Goal: Information Seeking & Learning: Compare options

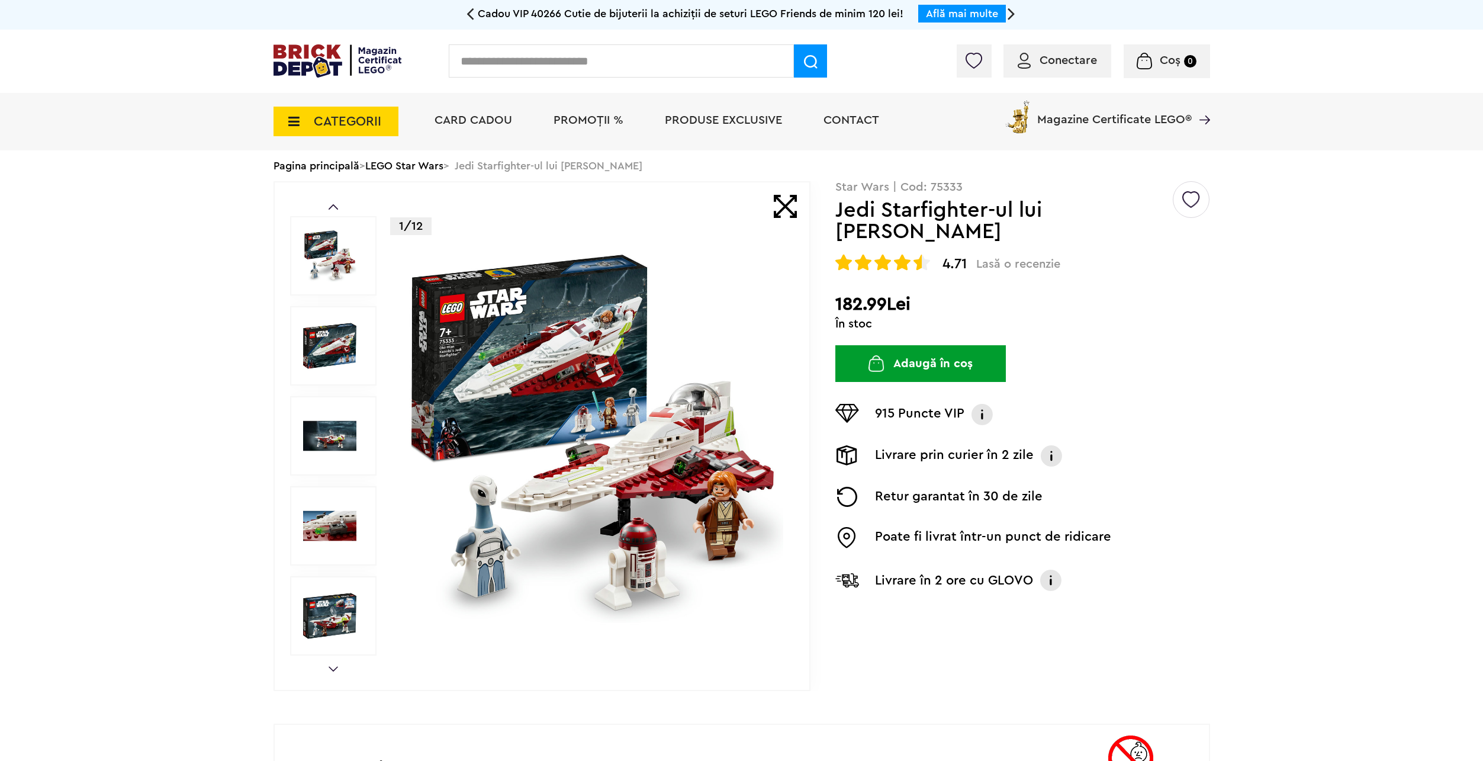
click at [403, 163] on link "LEGO Star Wars" at bounding box center [404, 165] width 78 height 11
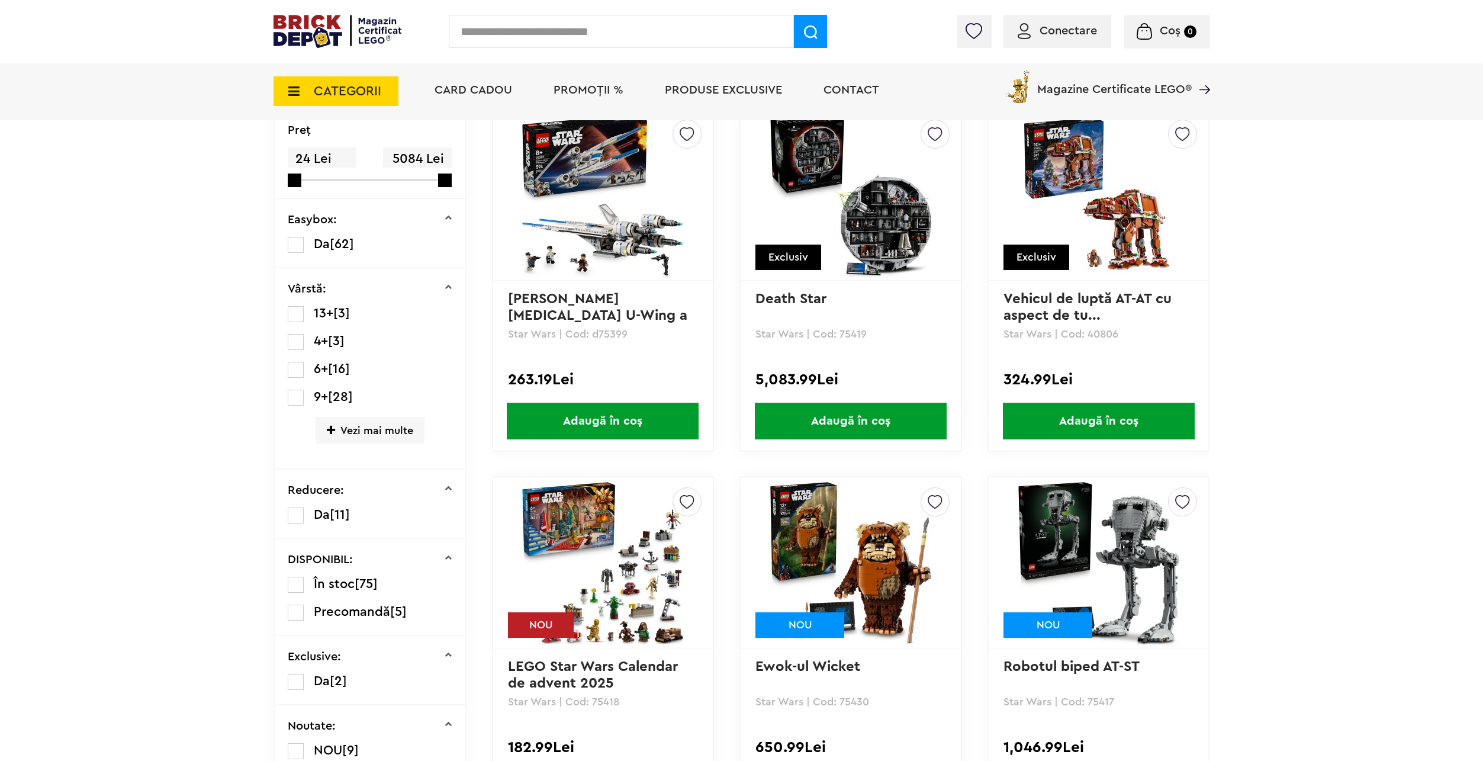
scroll to position [148, 0]
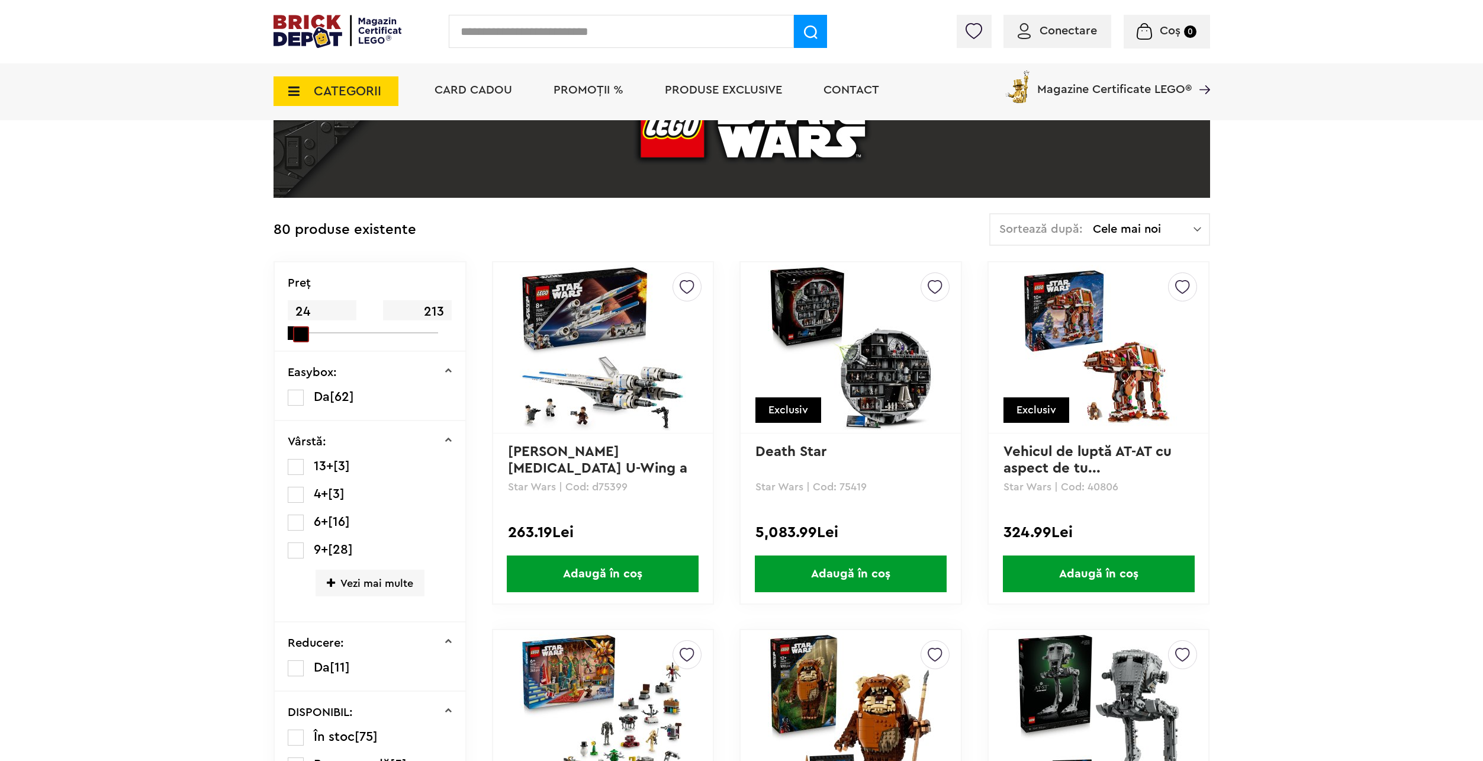
drag, startPoint x: 419, startPoint y: 335, endPoint x: 297, endPoint y: 339, distance: 122.0
click at [297, 339] on span at bounding box center [301, 334] width 16 height 16
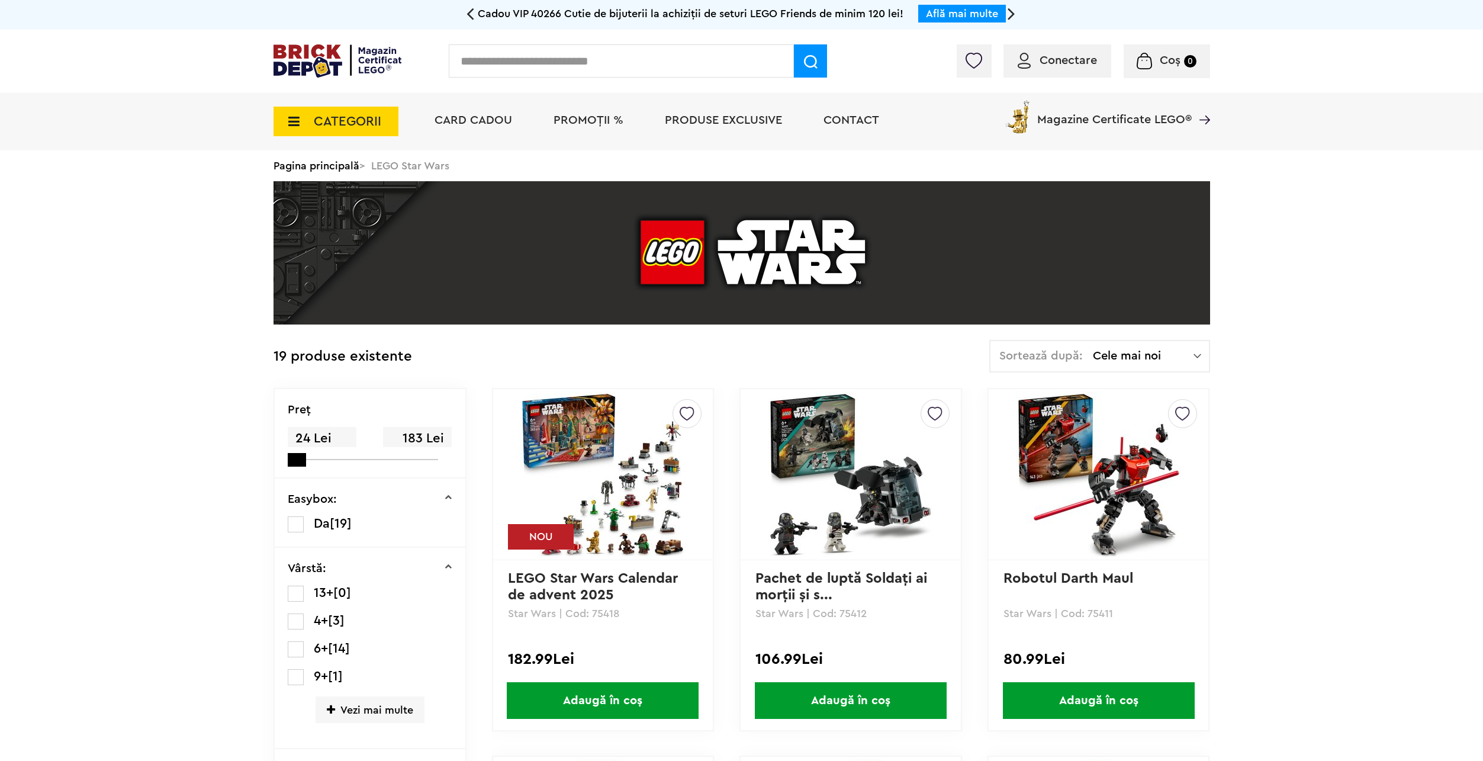
click at [1145, 367] on div "Sortează după: Cele mai noi Cele mai noi Cele mai vechi Cele mai ieftine Cele m…" at bounding box center [1099, 356] width 221 height 33
click at [1094, 434] on li "Cele mai ieftine" at bounding box center [1099, 437] width 213 height 19
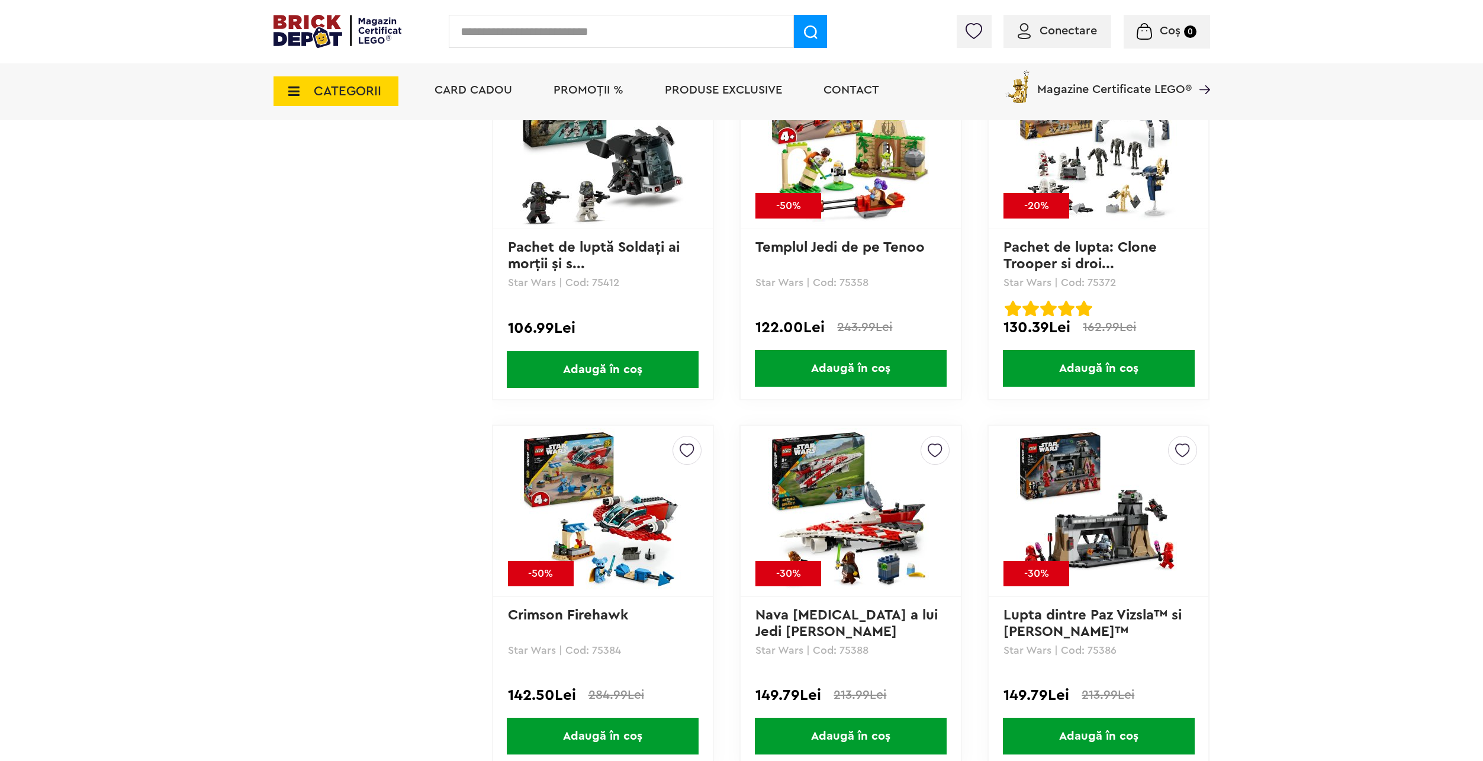
scroll to position [1480, 0]
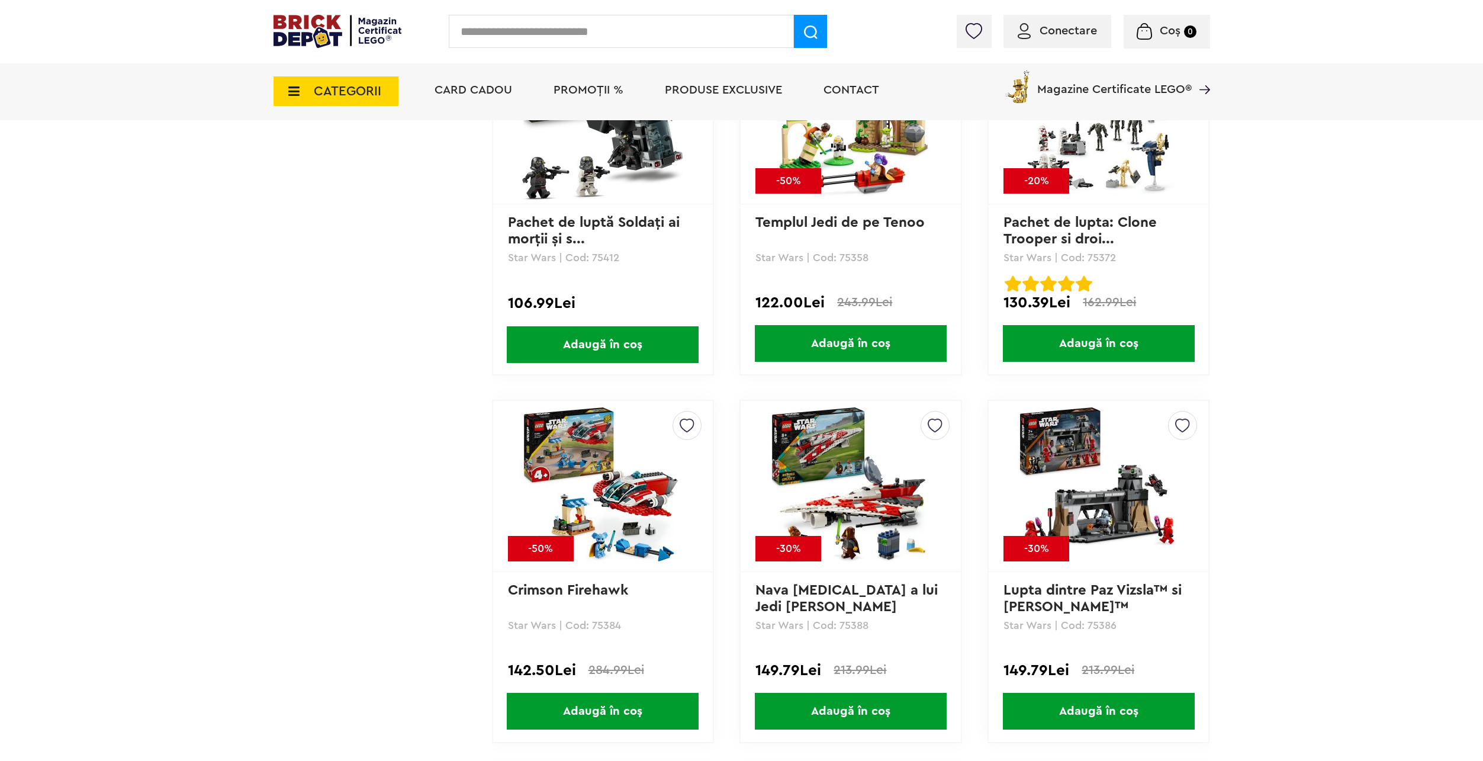
click at [1330, 290] on div "Cadou VIP 40266 Cutie de bijuterii la achiziții de seturi LEGO Friends de minim…" at bounding box center [741, 182] width 1483 height 3325
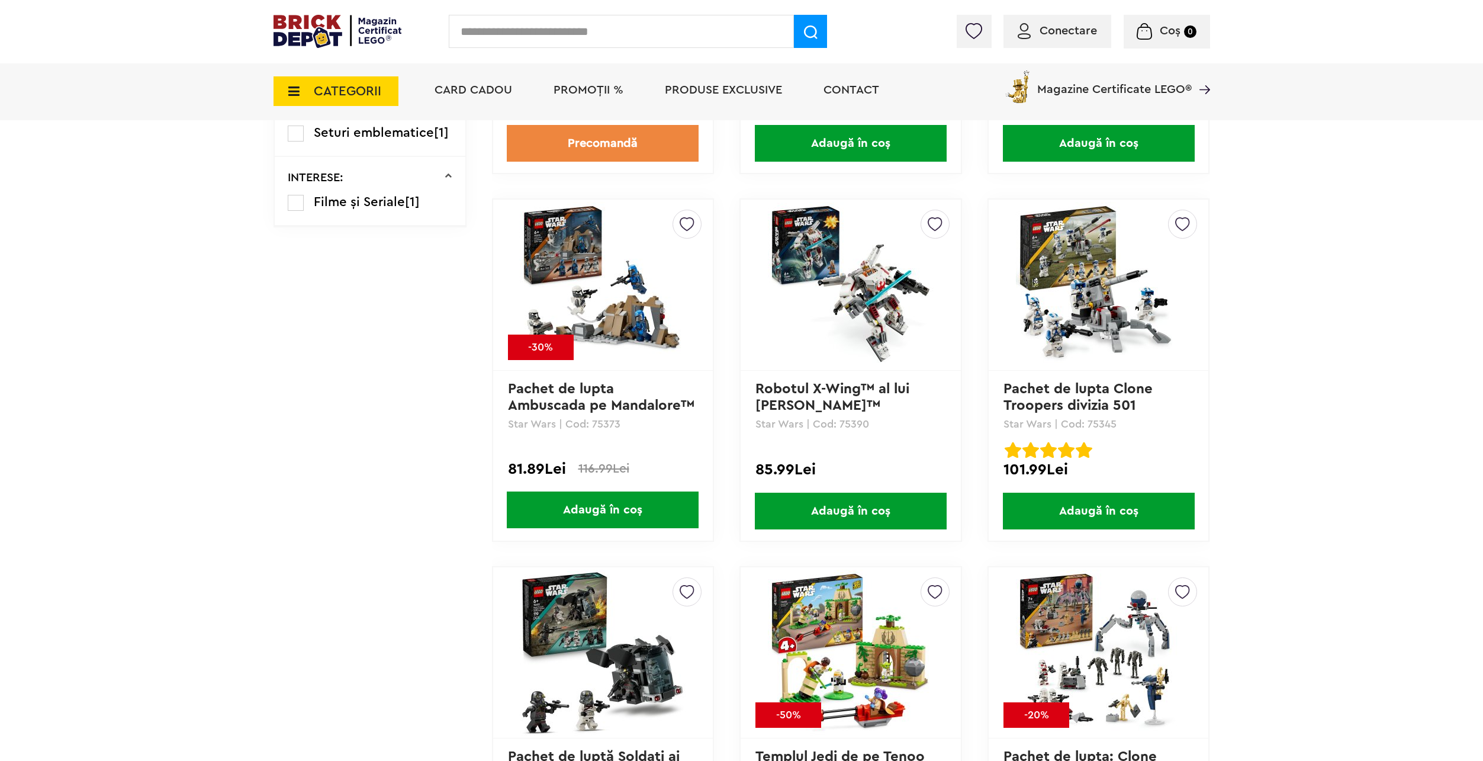
scroll to position [651, 0]
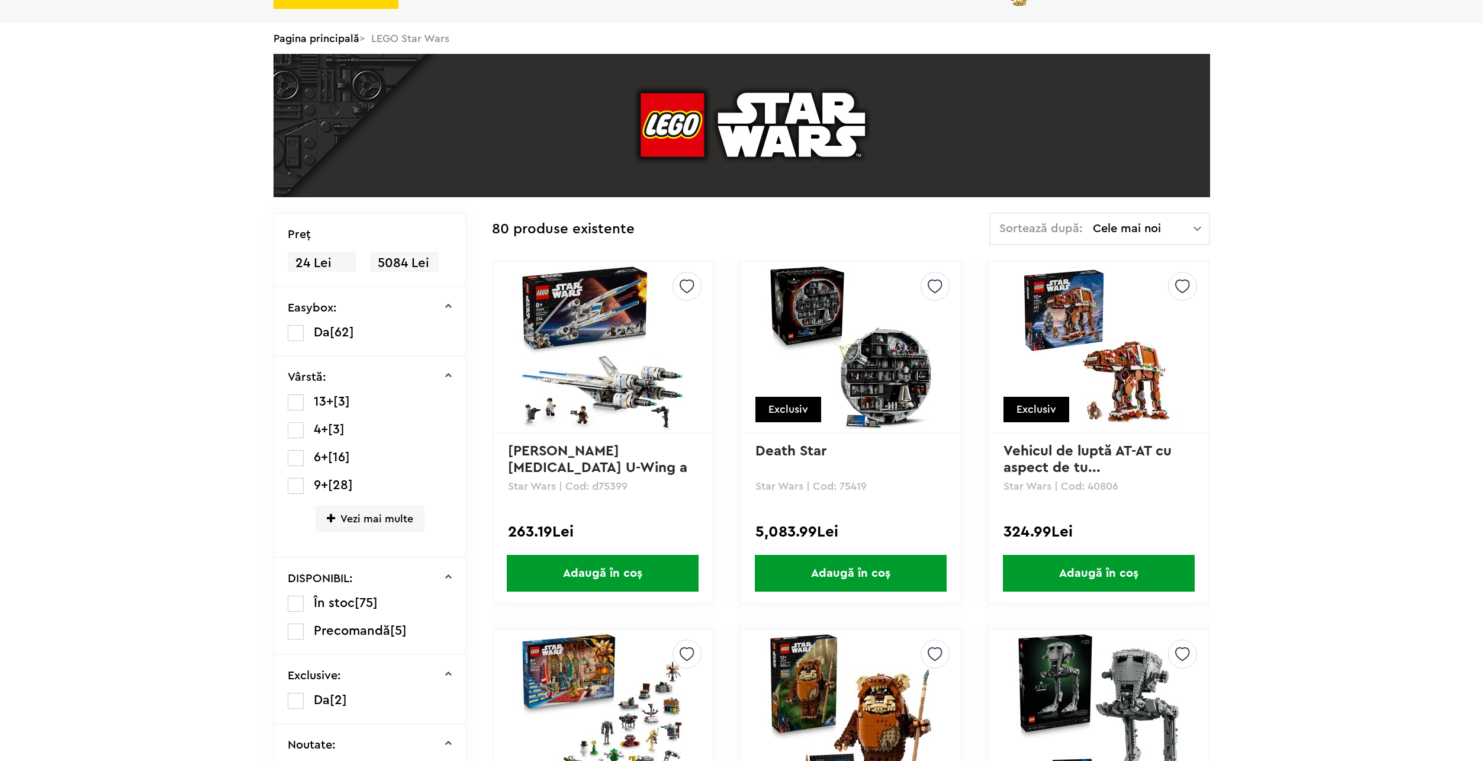
scroll to position [148, 0]
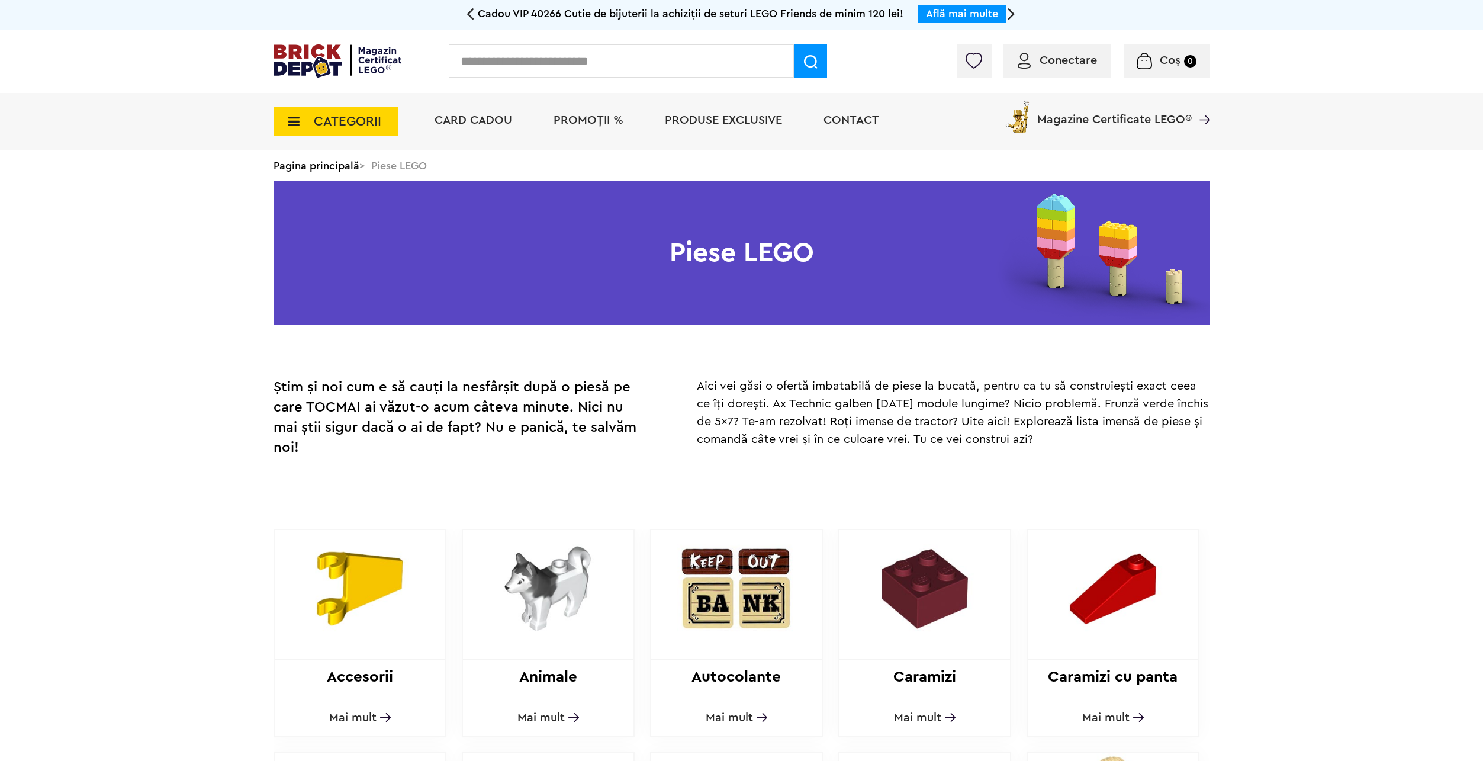
click at [1120, 55] on div "Conectare Coș 0 Coș Nu ai nimic în coș Conectare Descoperă noutățile" at bounding box center [1083, 61] width 253 height 34
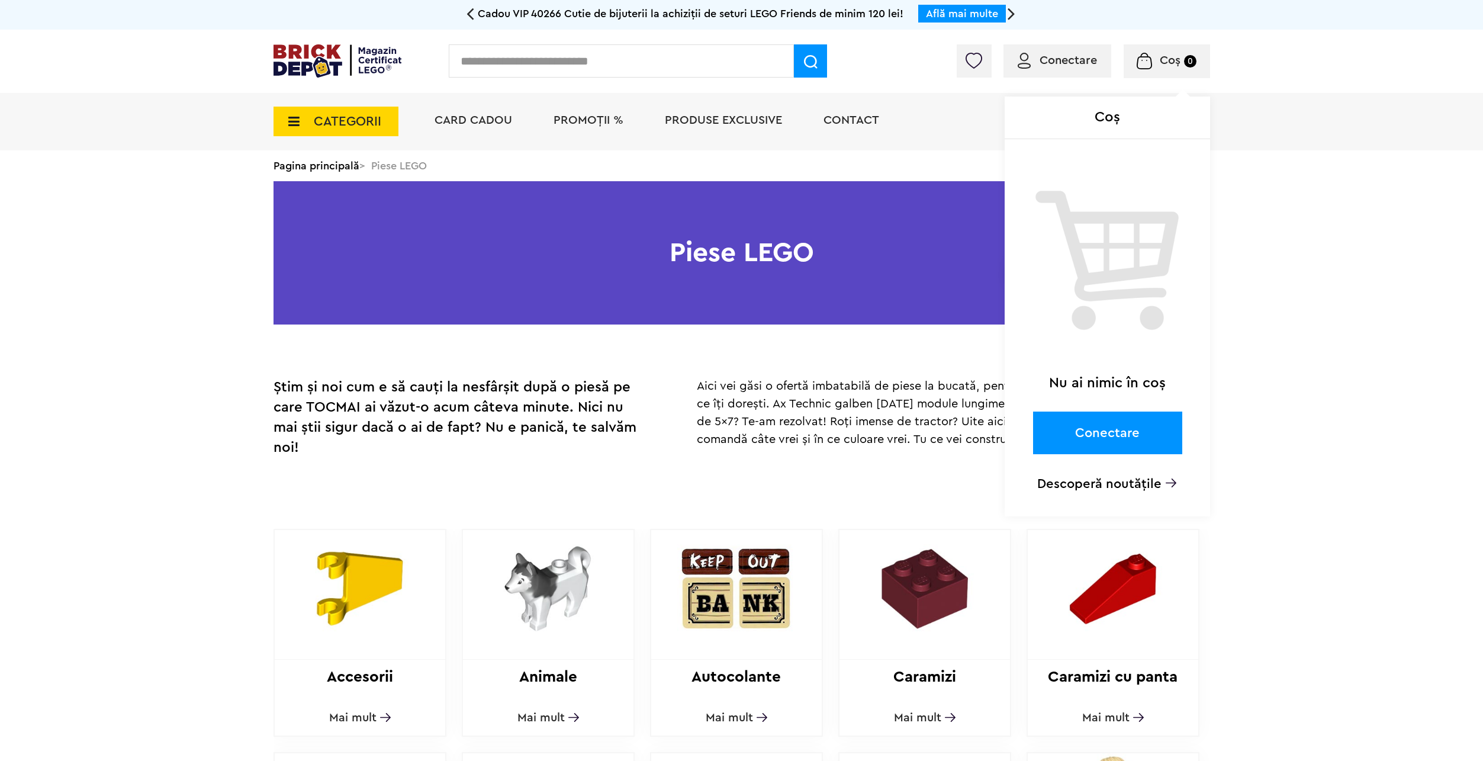
click at [1147, 58] on img at bounding box center [1144, 61] width 15 height 17
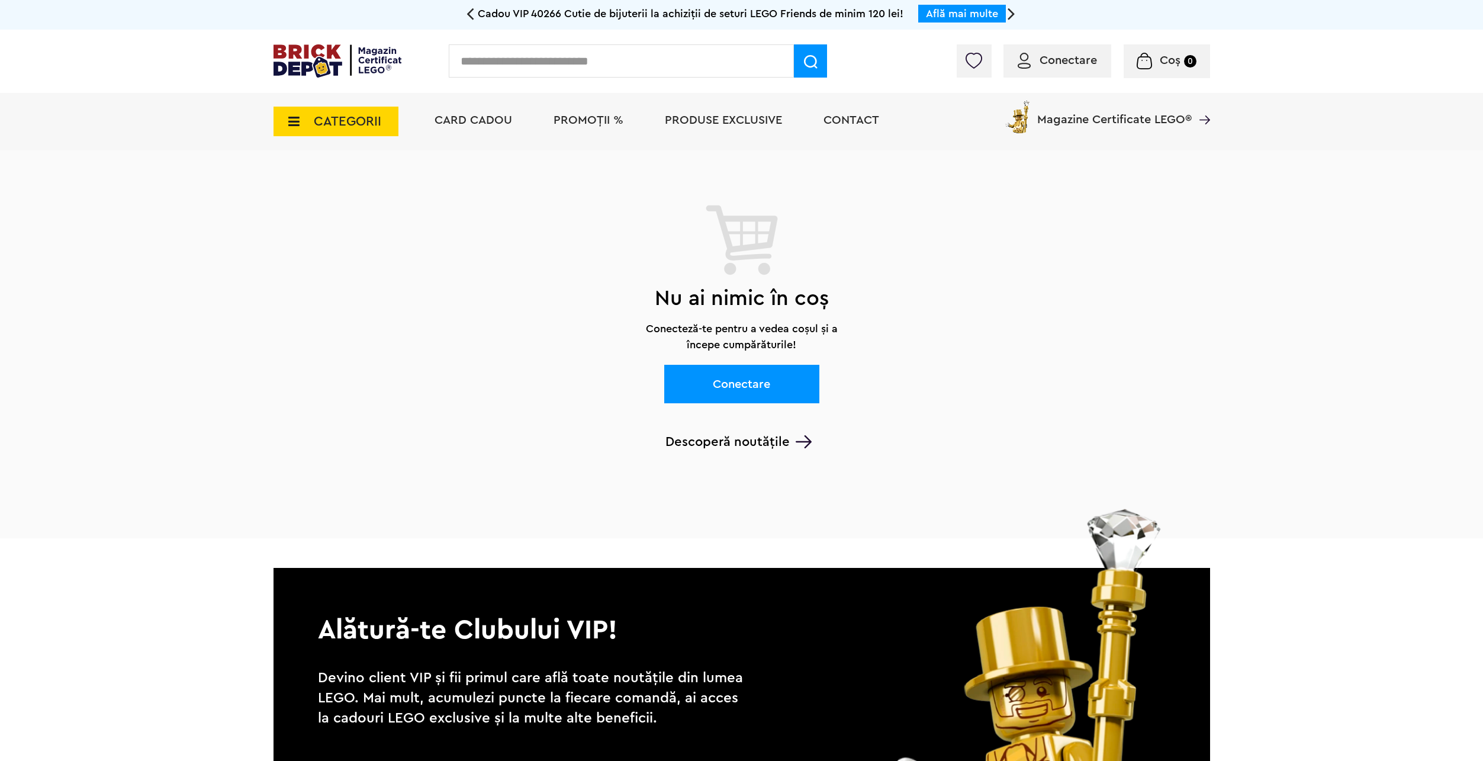
click at [326, 115] on span "CATEGORII" at bounding box center [347, 121] width 67 height 13
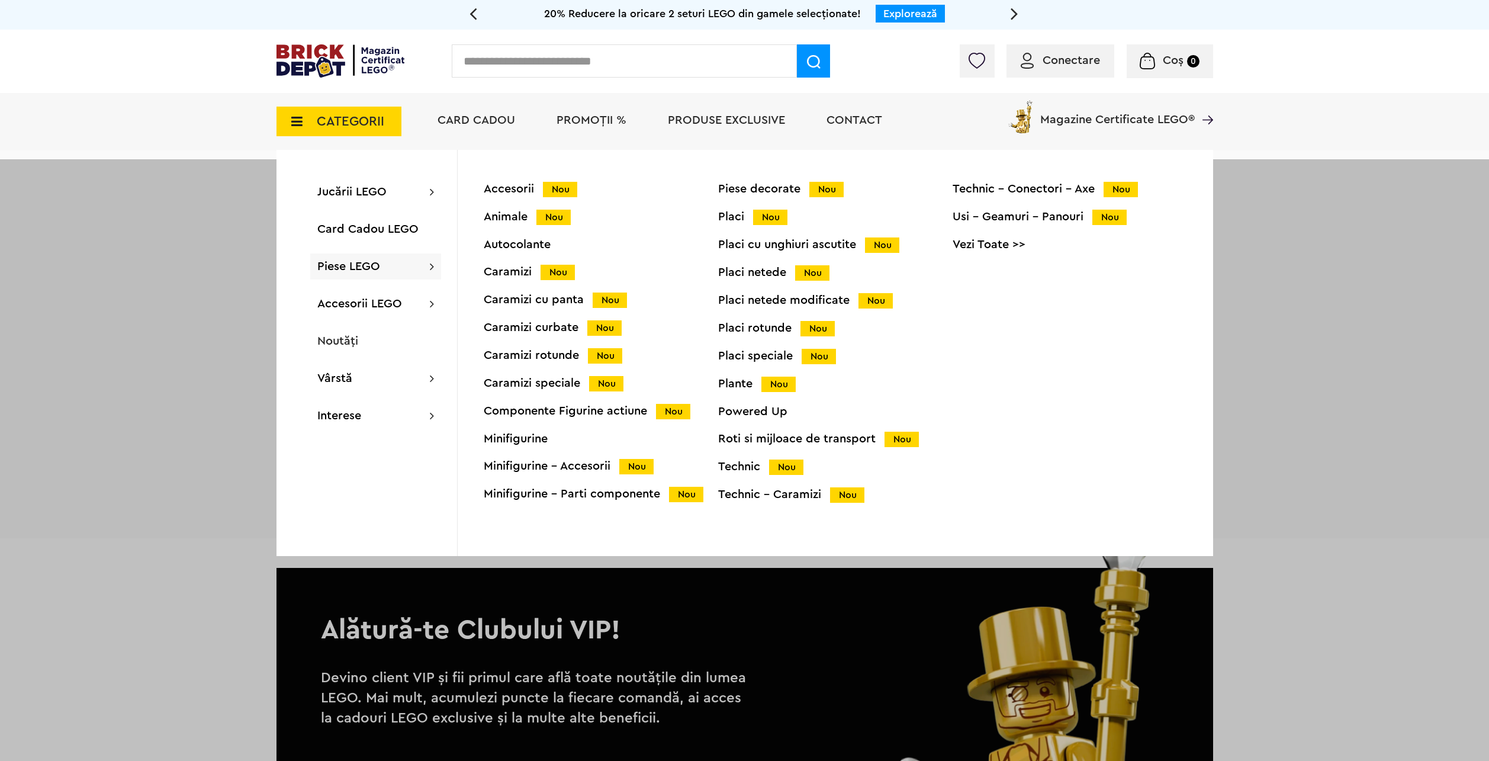
click at [1004, 243] on link "Vezi Toate >>" at bounding box center [1070, 245] width 234 height 12
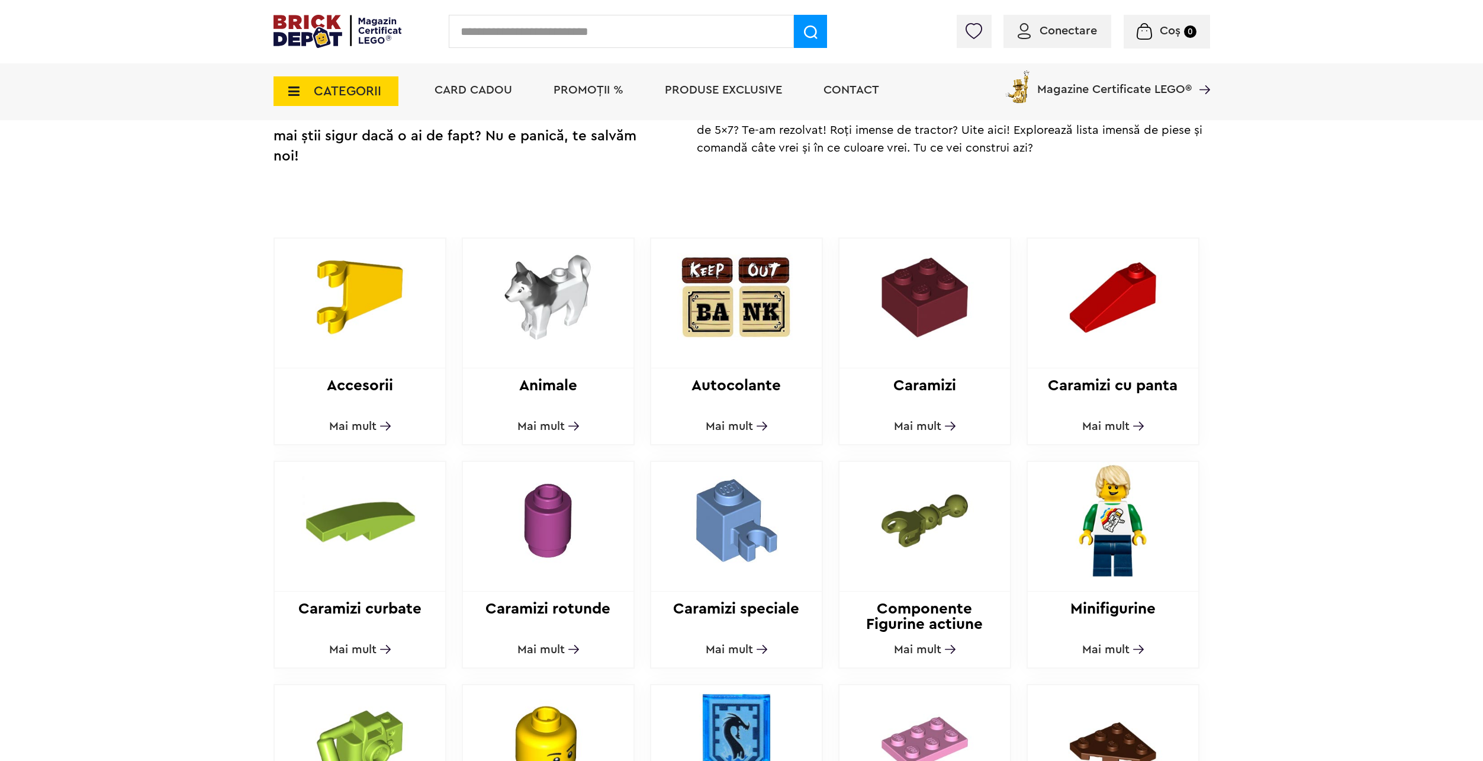
scroll to position [296, 0]
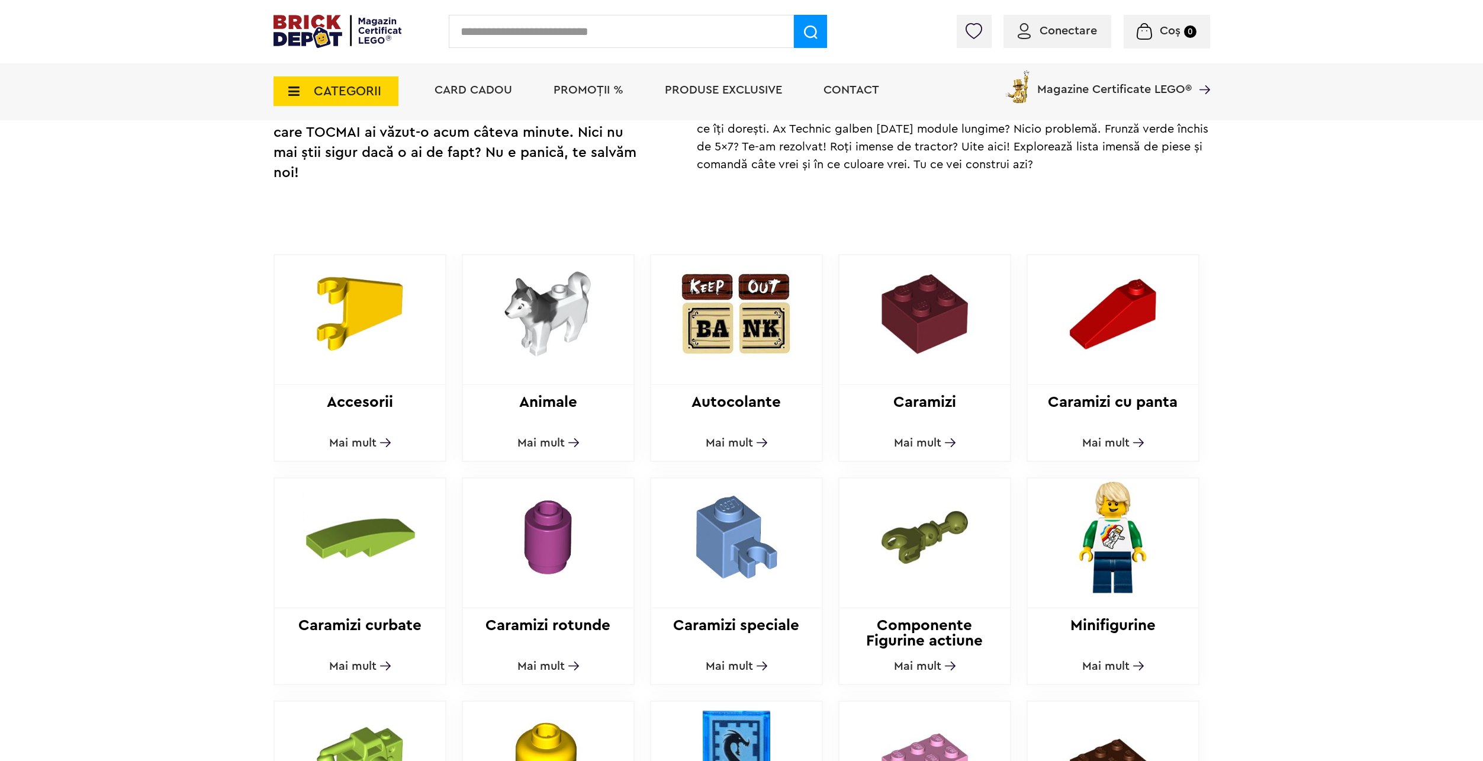
click at [367, 437] on span "Mai mult" at bounding box center [352, 443] width 47 height 12
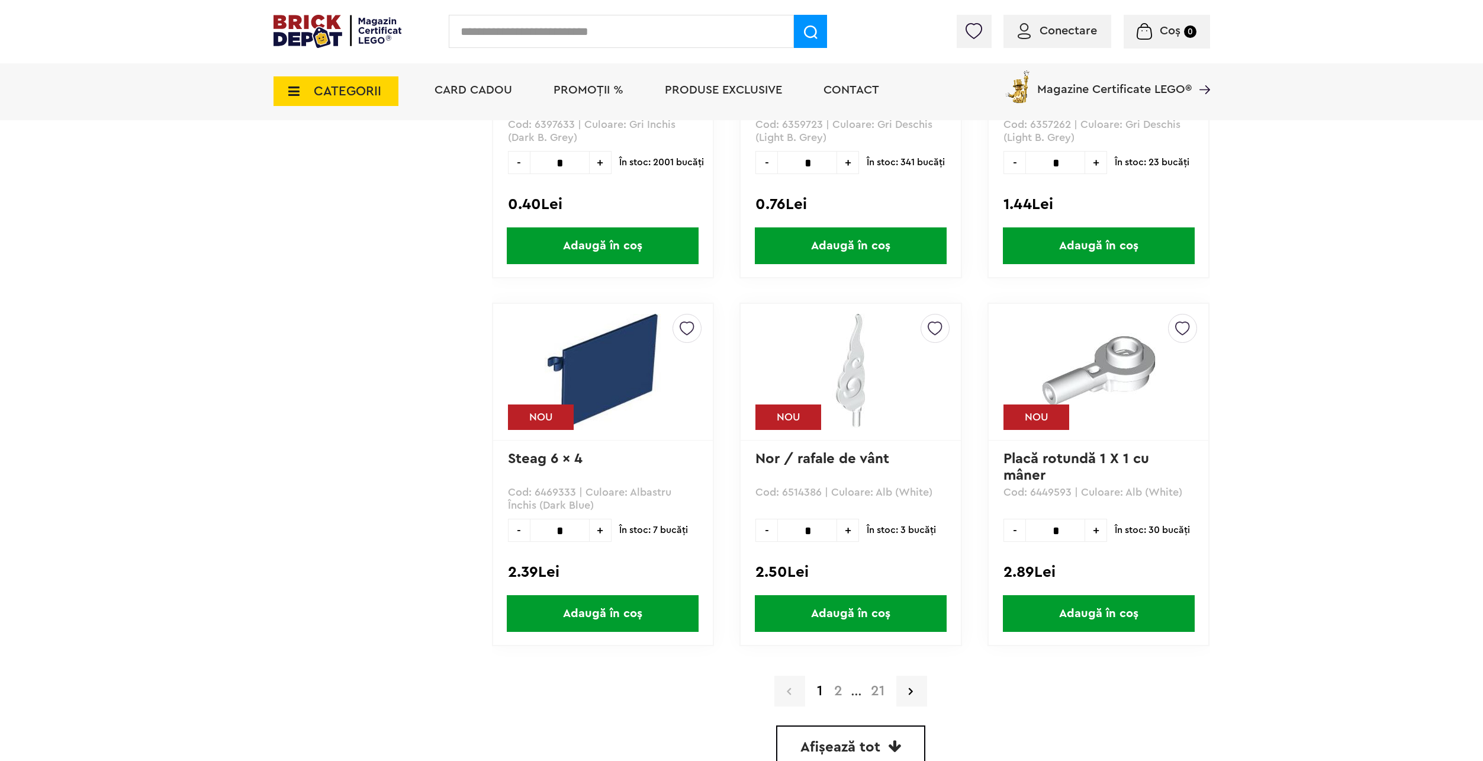
scroll to position [3049, 0]
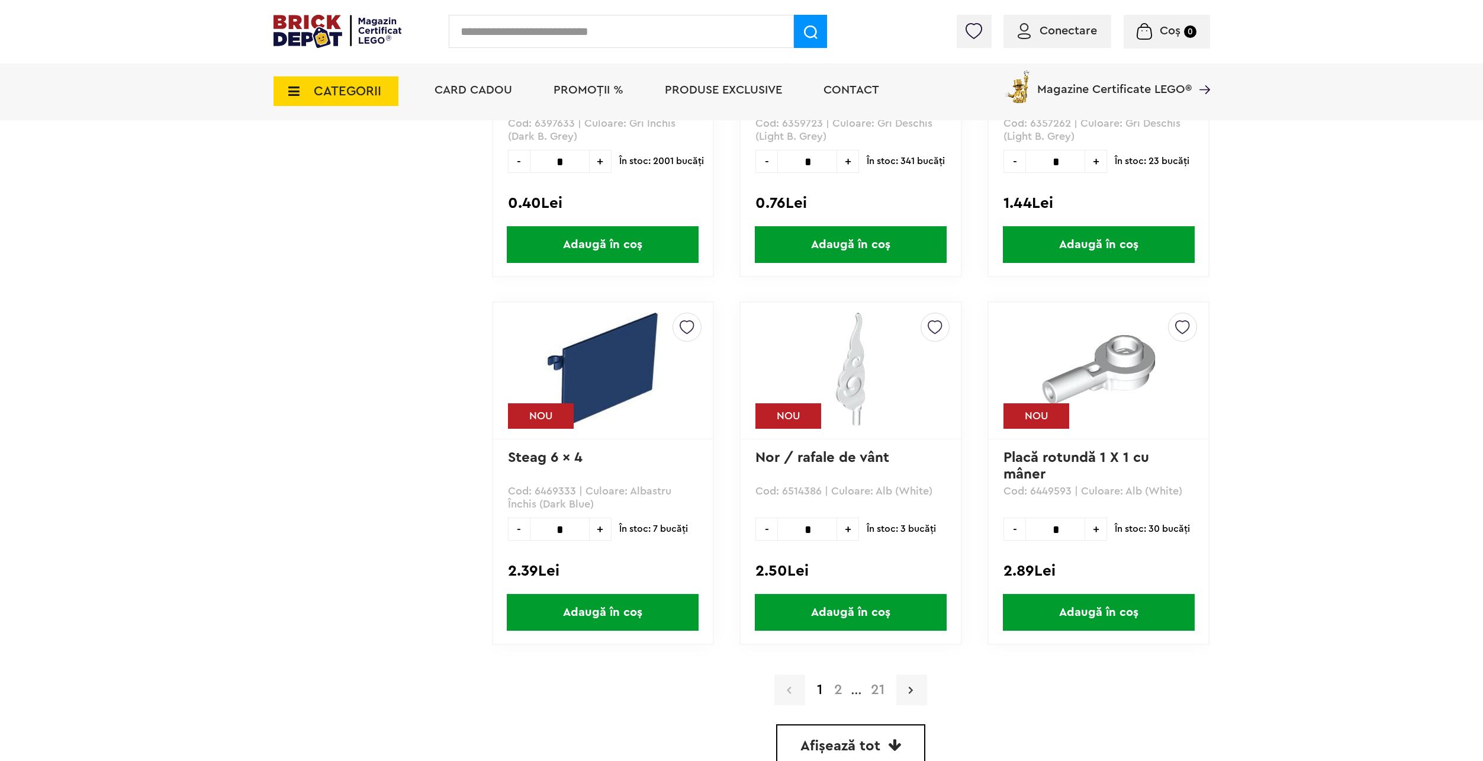
click at [905, 677] on link at bounding box center [911, 689] width 31 height 31
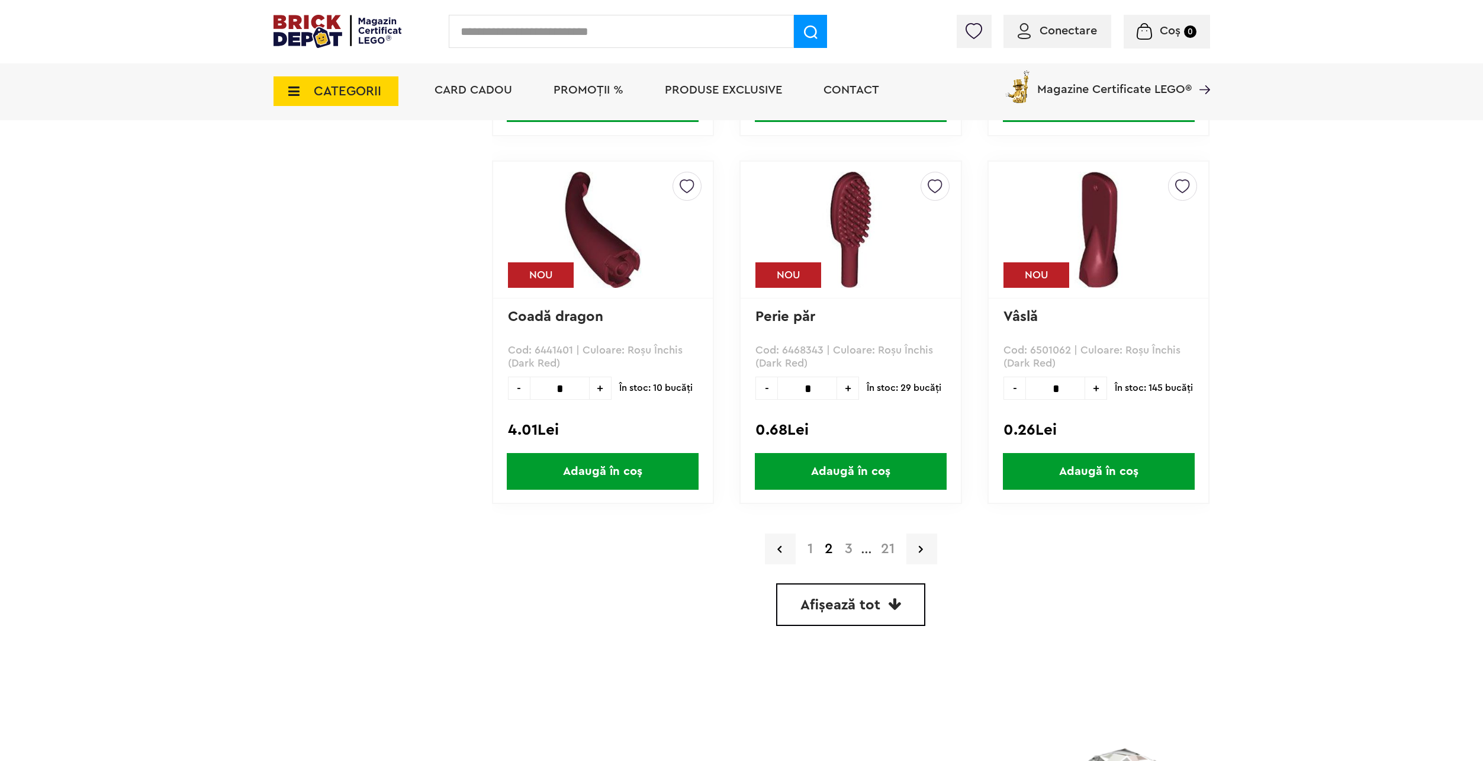
scroll to position [3197, 0]
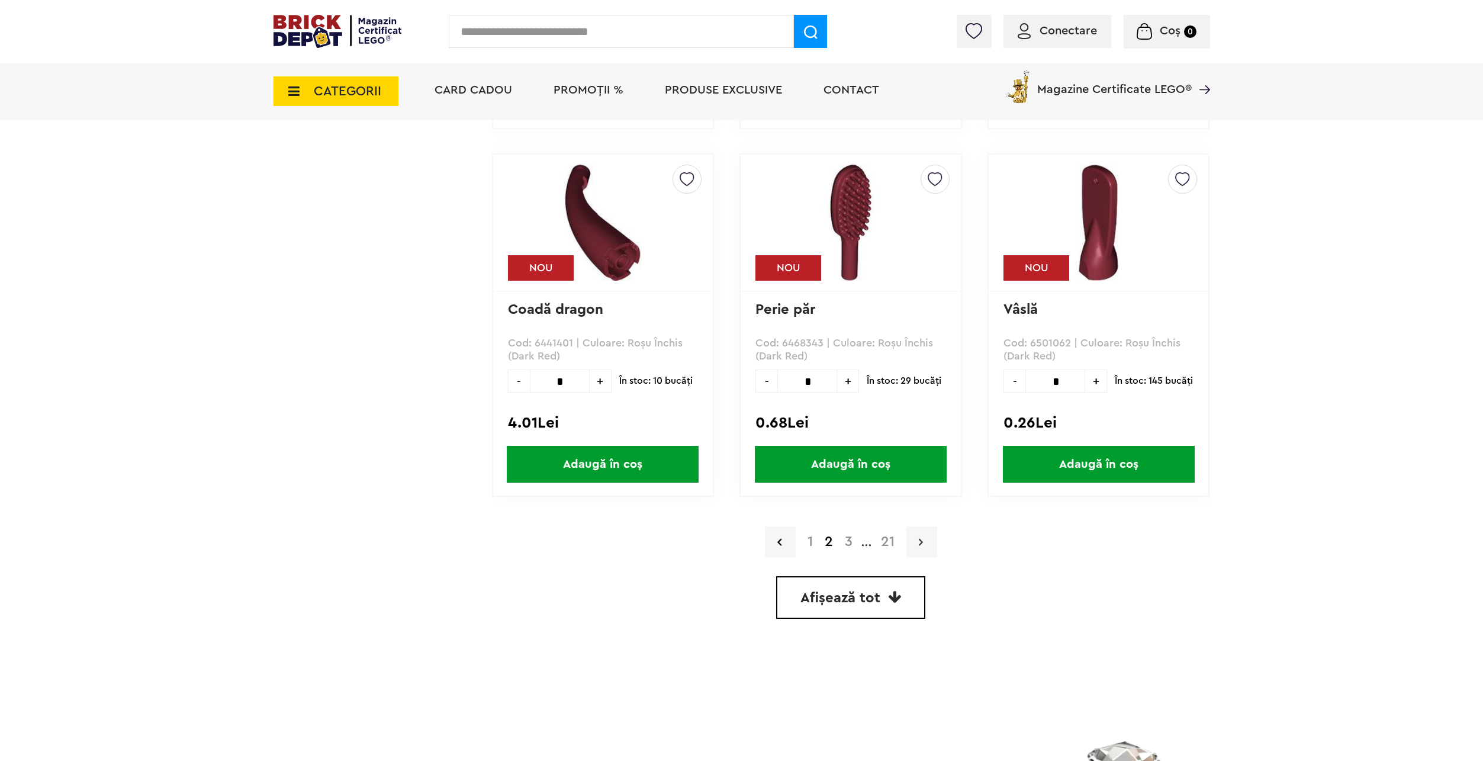
click at [932, 535] on link at bounding box center [921, 541] width 31 height 31
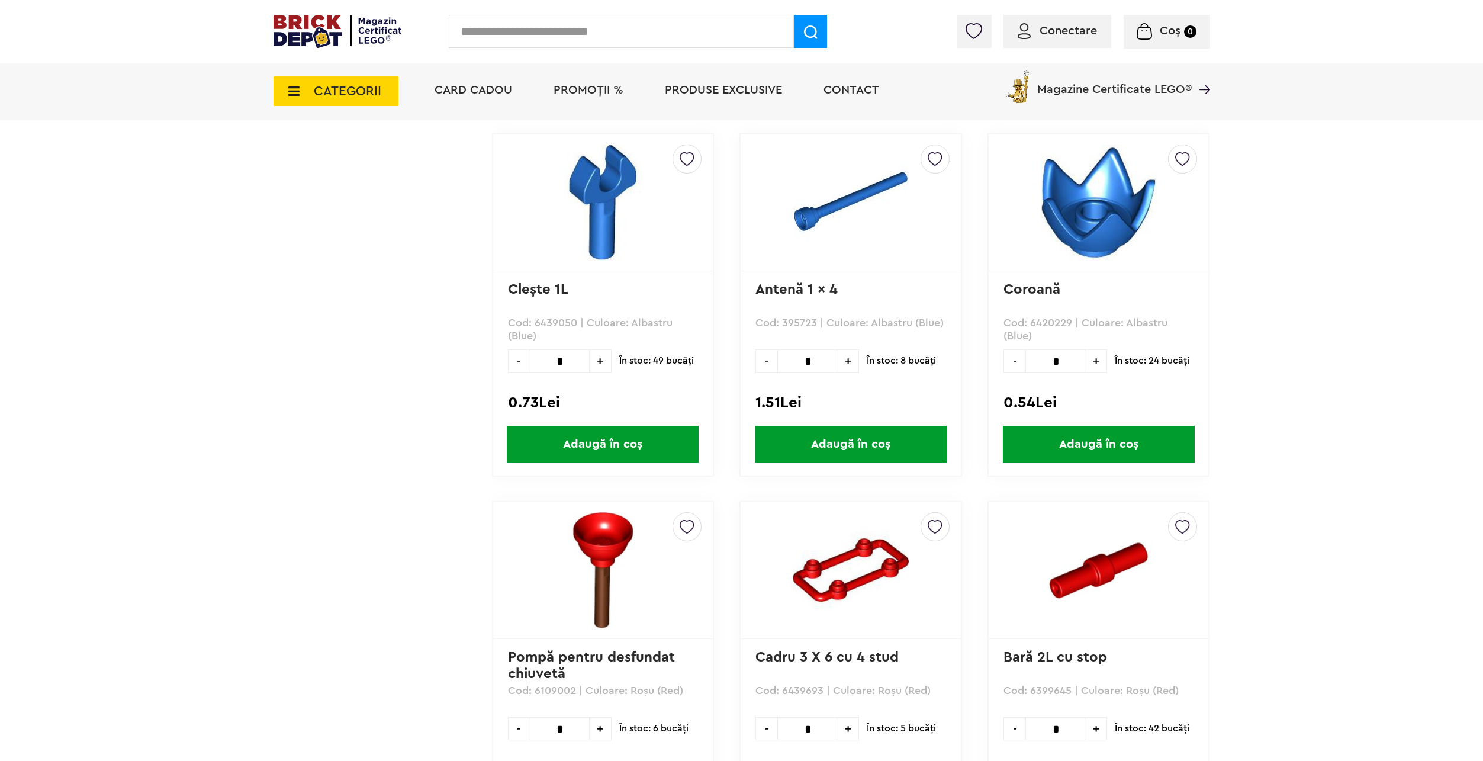
scroll to position [3113, 0]
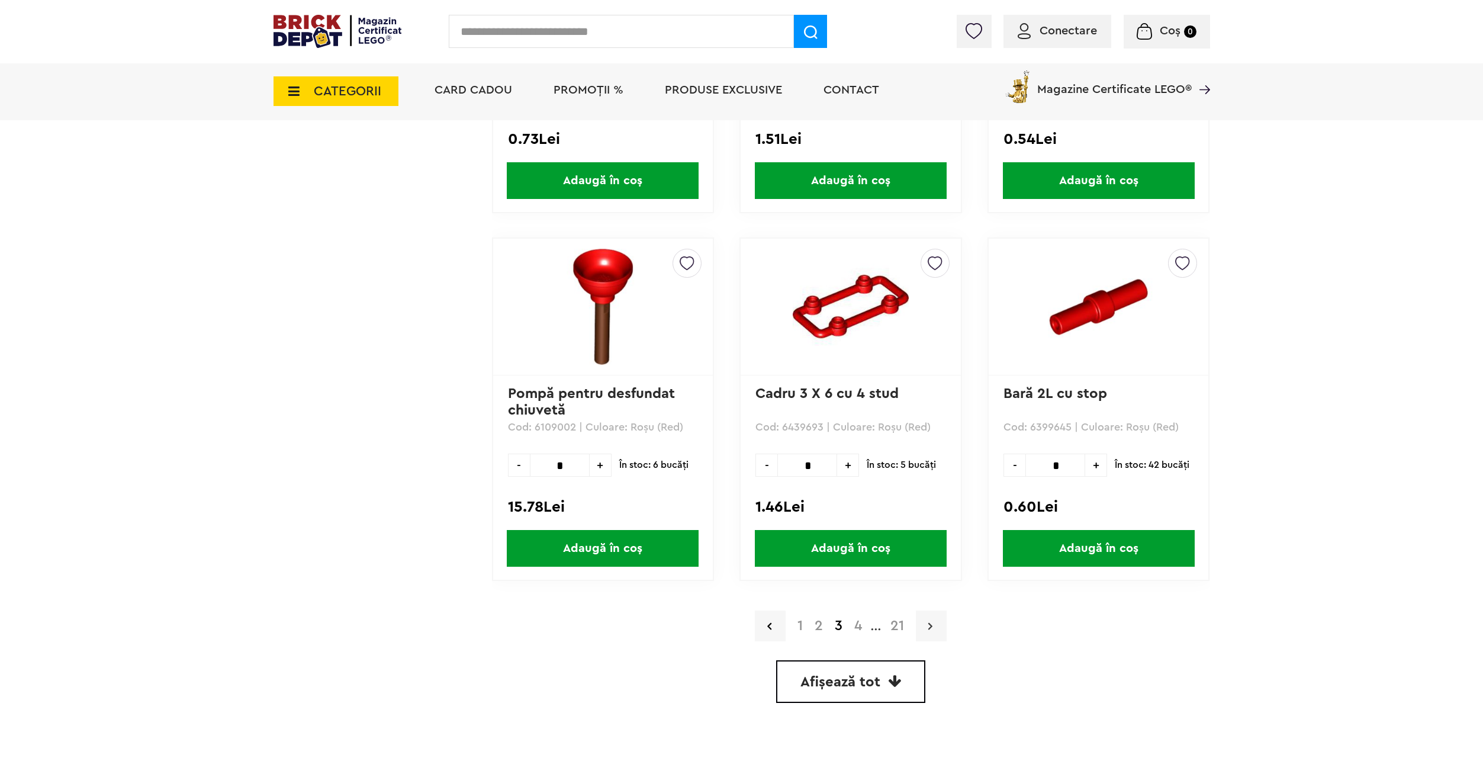
click at [924, 619] on link at bounding box center [931, 625] width 31 height 31
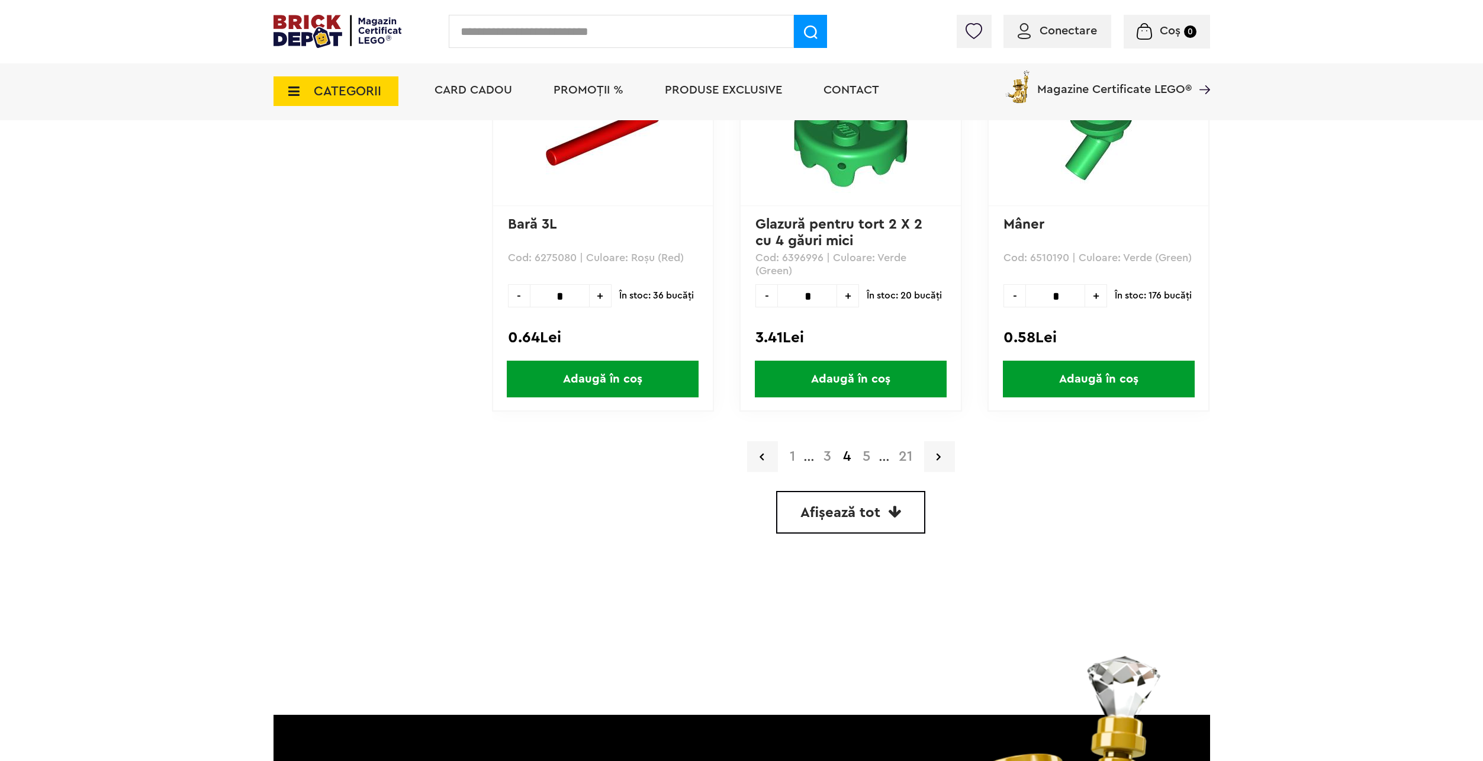
scroll to position [3315, 0]
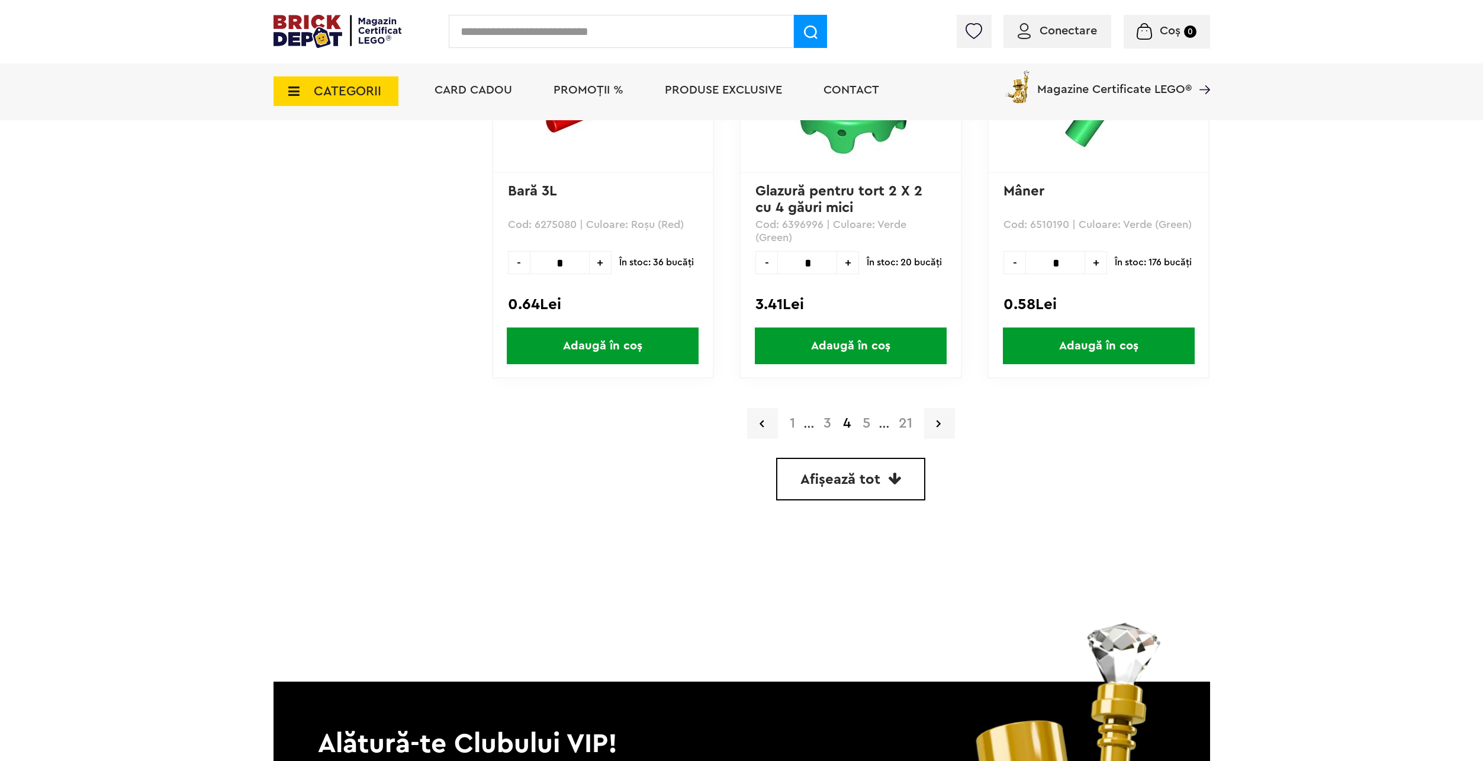
click at [924, 419] on div "1 ... 3 4 5 ... 21" at bounding box center [851, 423] width 718 height 31
click at [930, 417] on link at bounding box center [939, 423] width 31 height 31
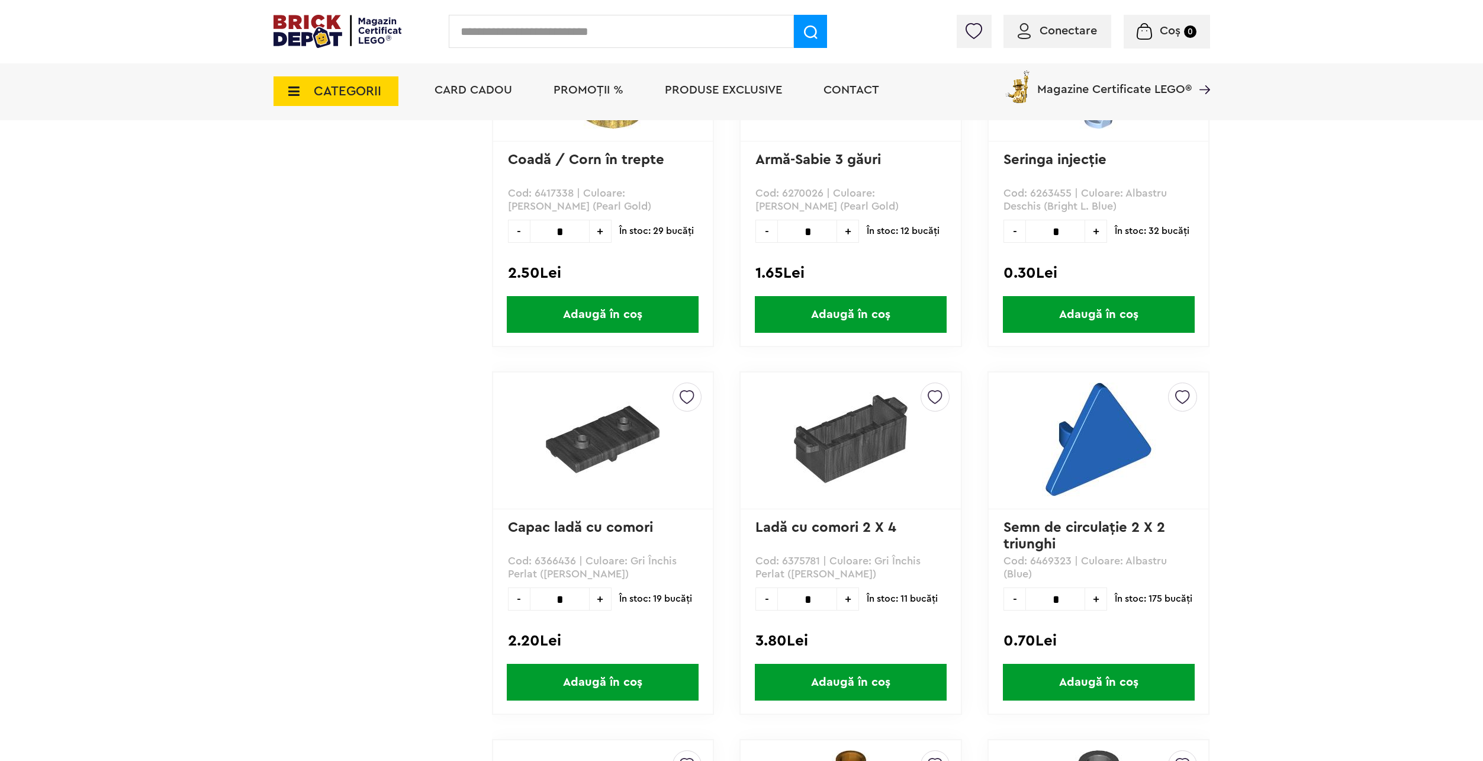
scroll to position [841, 0]
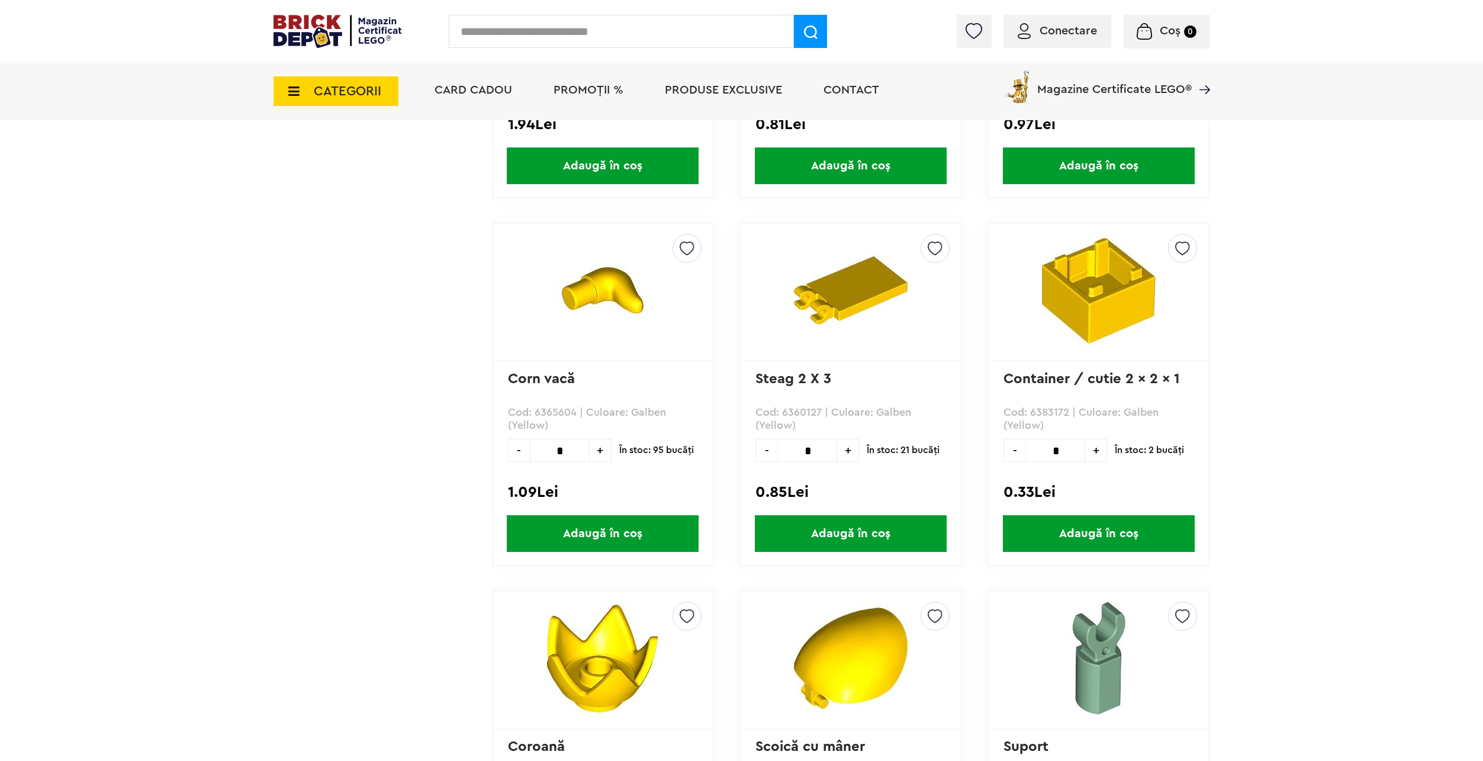
drag, startPoint x: 470, startPoint y: 533, endPoint x: 483, endPoint y: 337, distance: 196.4
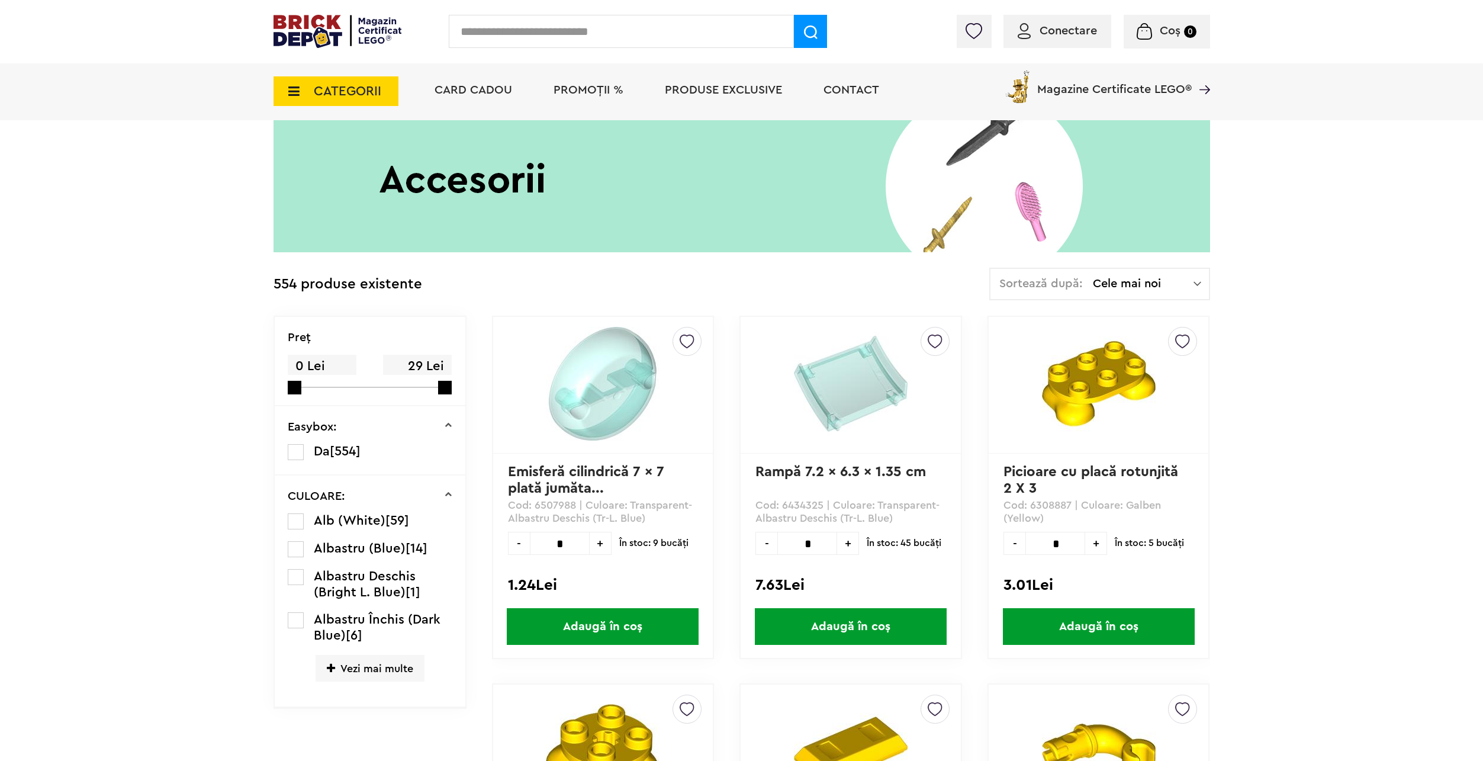
scroll to position [72, 0]
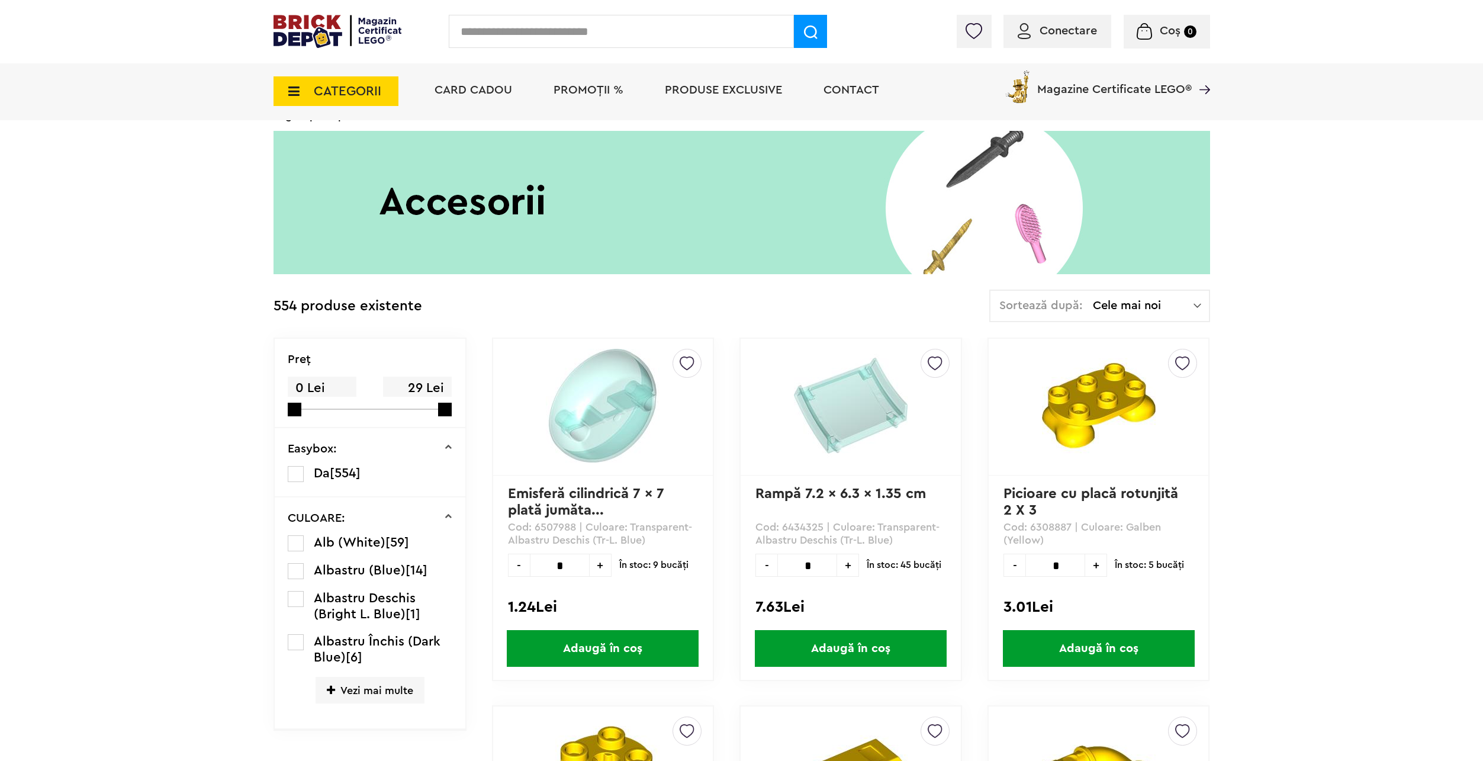
click at [353, 97] on span "CATEGORII" at bounding box center [347, 91] width 67 height 13
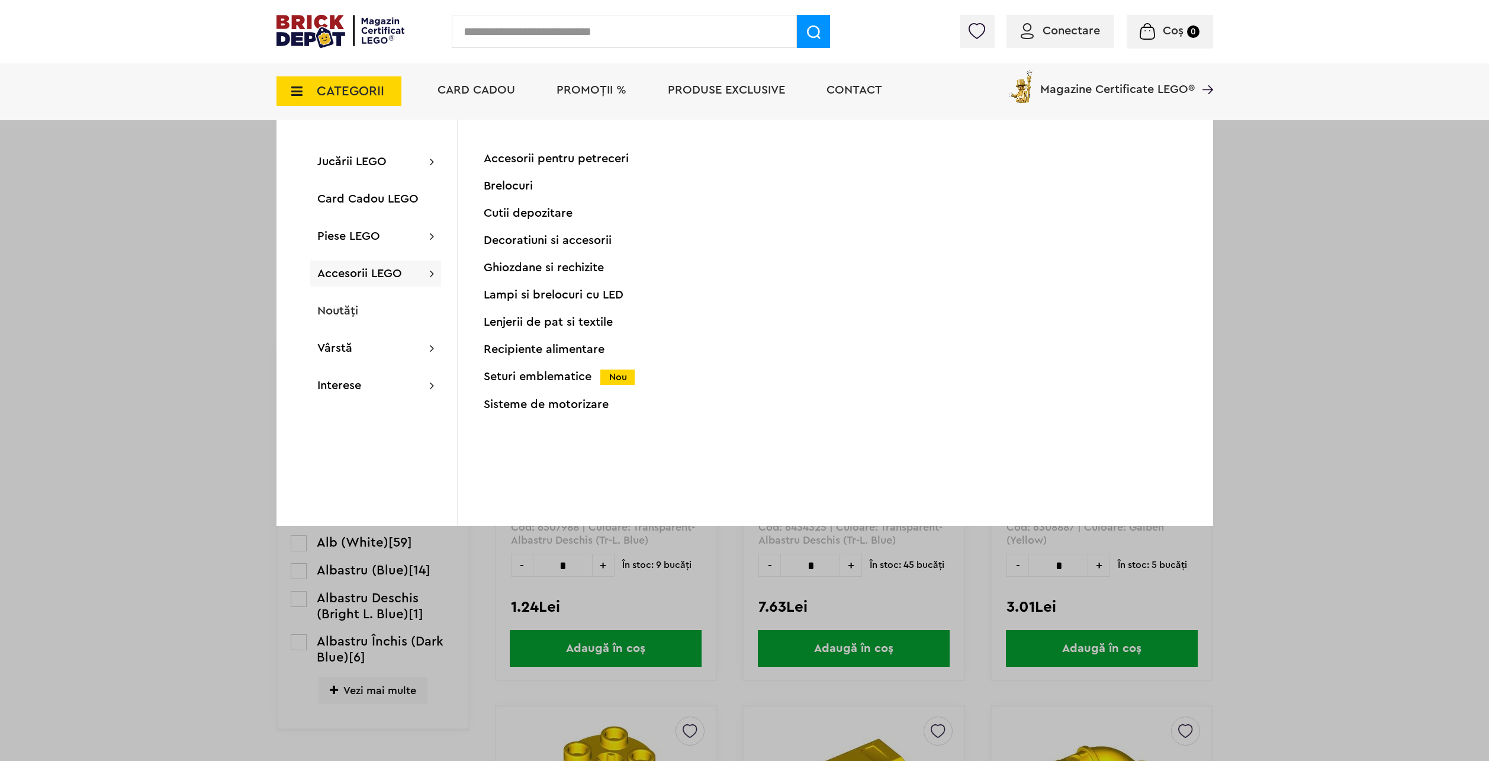
click at [570, 290] on div "Lampi si brelocuri cu LED" at bounding box center [601, 295] width 234 height 12
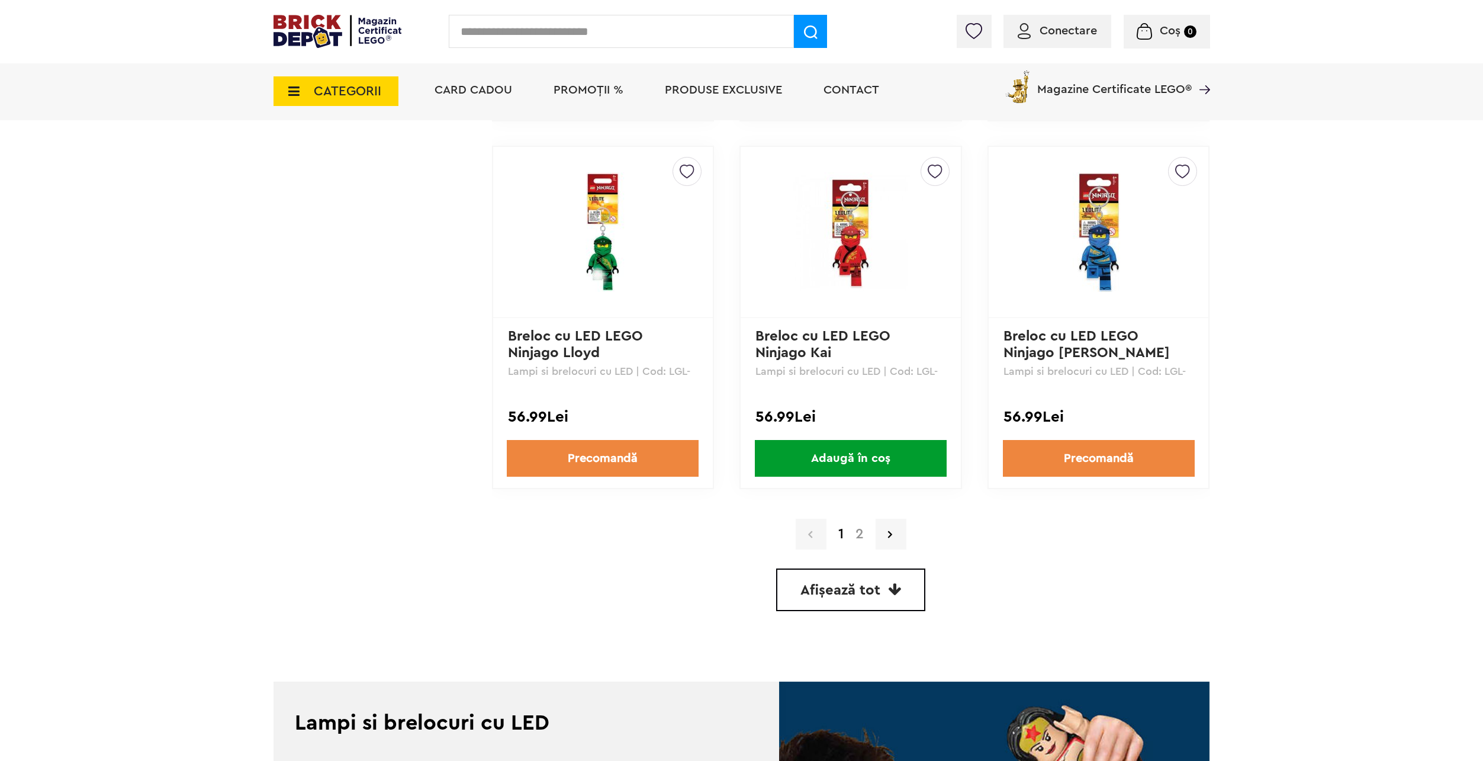
scroll to position [3138, 0]
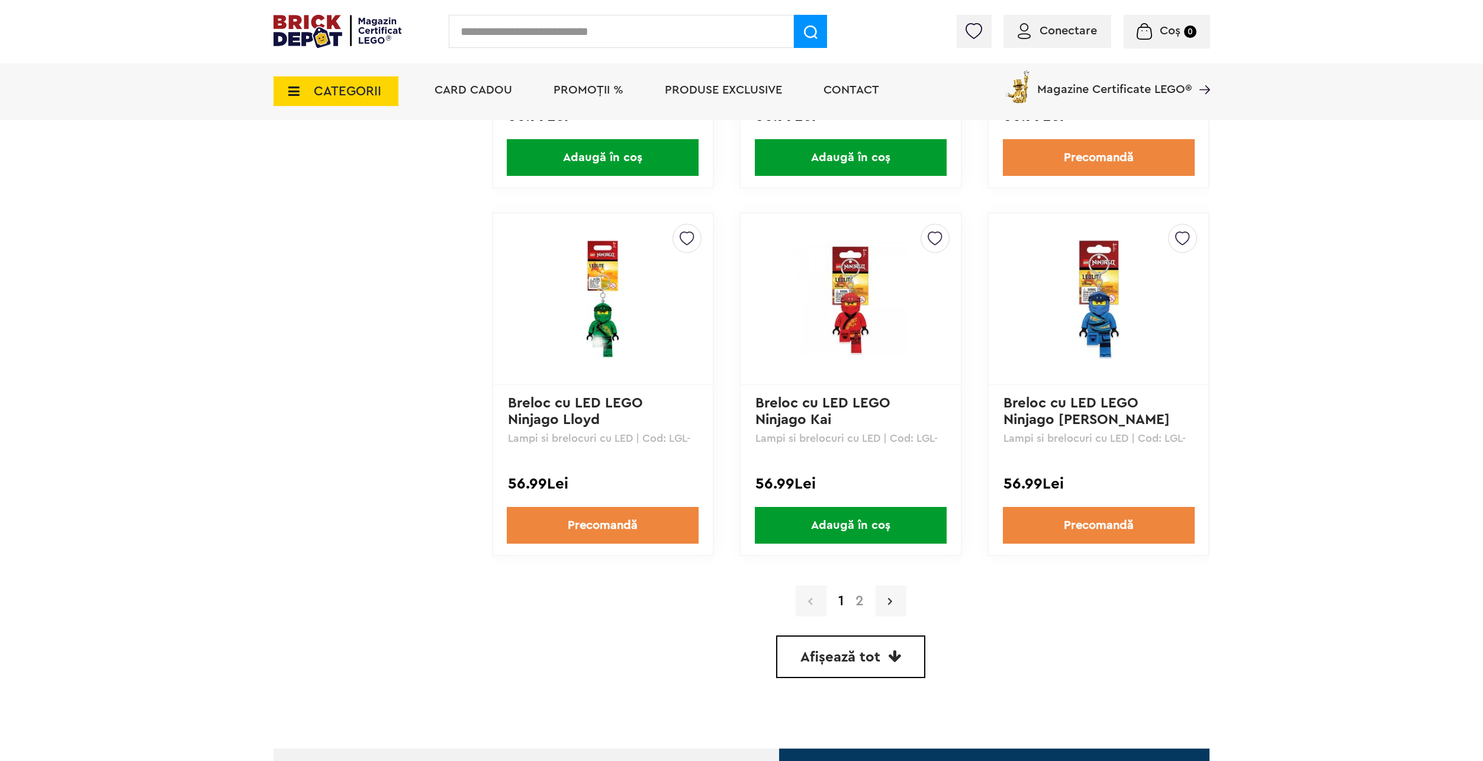
click at [895, 603] on link at bounding box center [891, 601] width 31 height 31
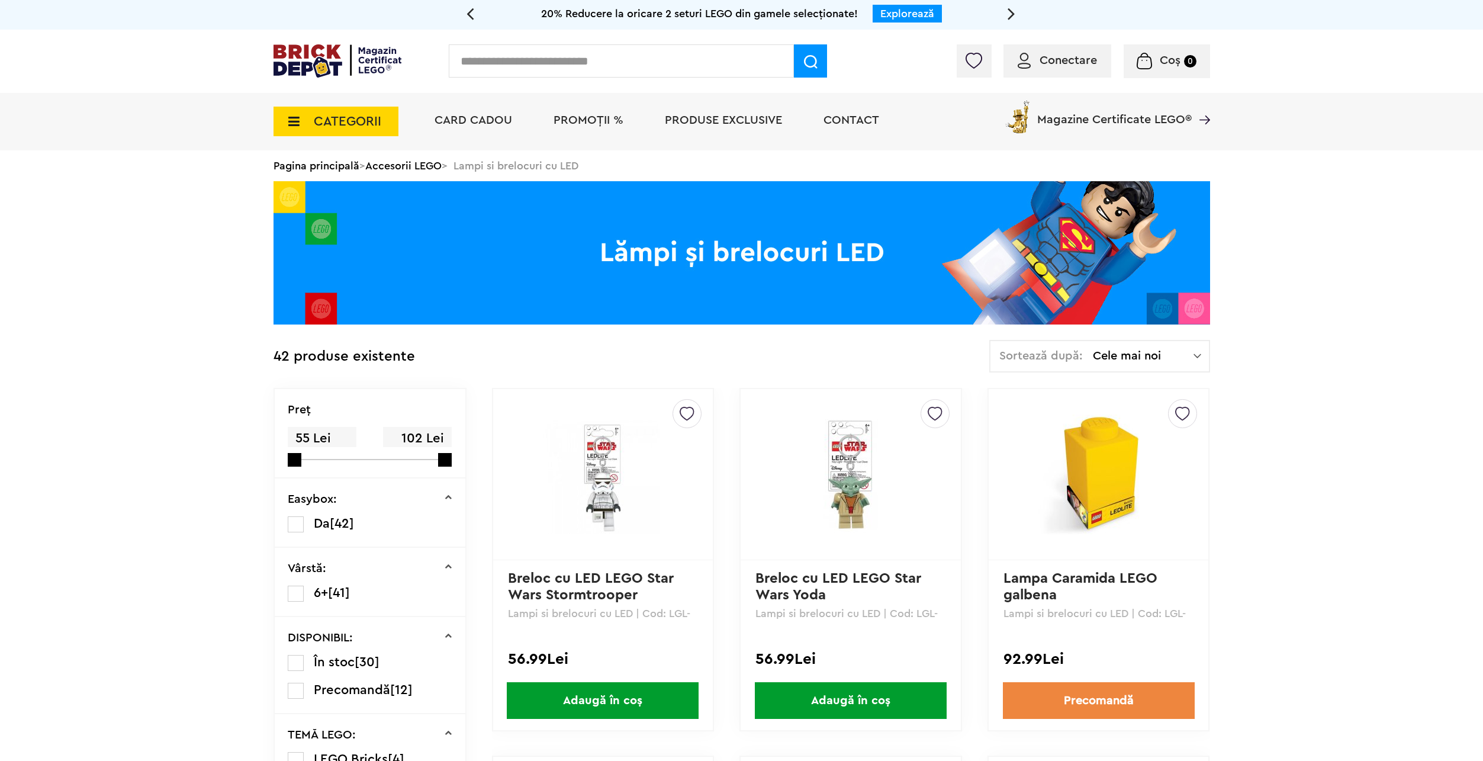
click at [356, 112] on span "CATEGORII" at bounding box center [336, 122] width 125 height 30
